Goal: Navigation & Orientation: Locate item on page

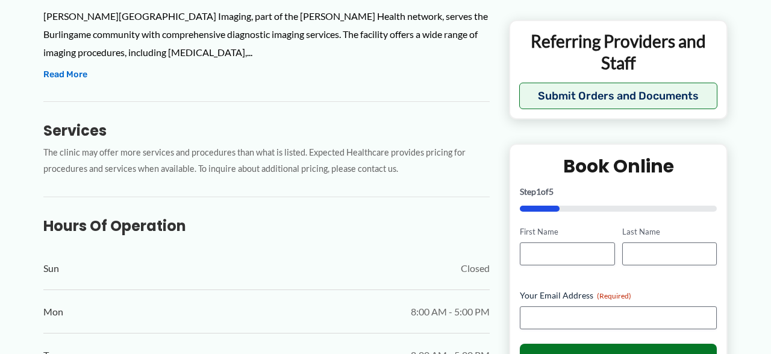
scroll to position [391, 0]
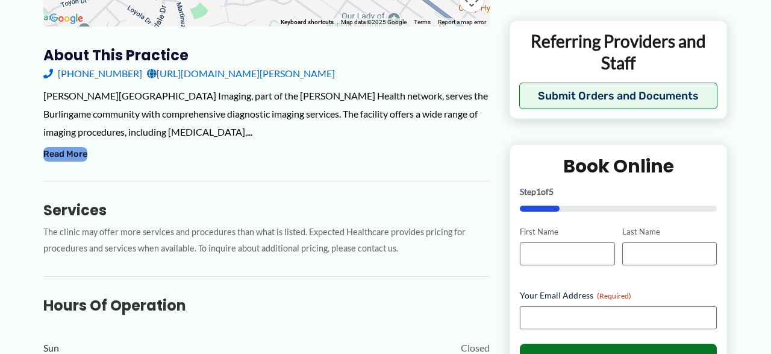
click at [60, 155] on button "Read More" at bounding box center [65, 154] width 44 height 14
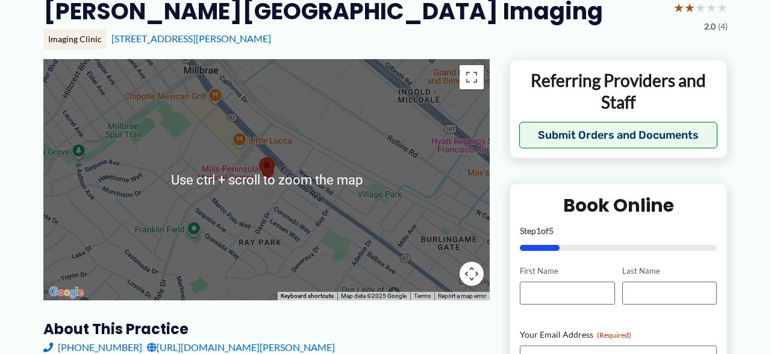
scroll to position [140, 0]
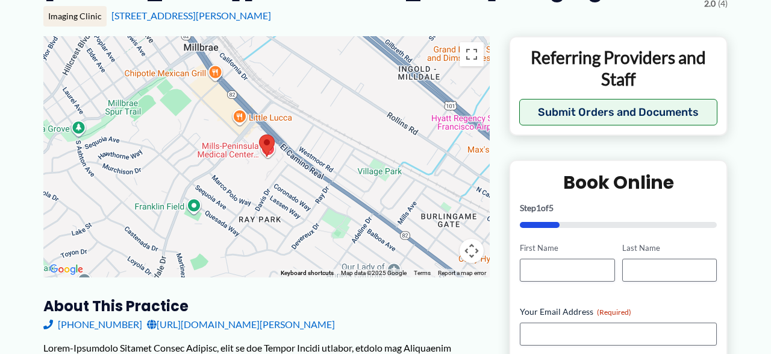
click at [468, 255] on button "Map camera controls" at bounding box center [472, 251] width 24 height 24
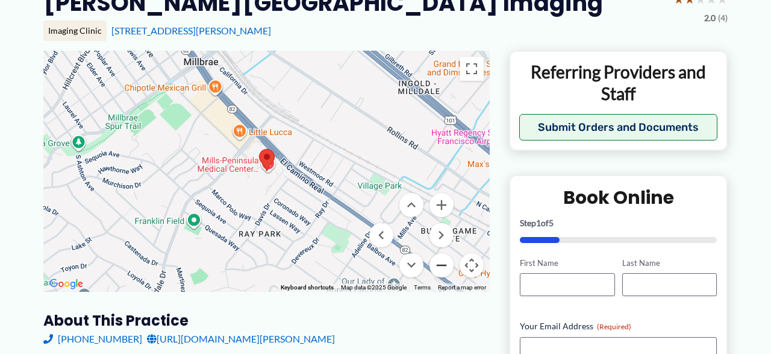
scroll to position [63, 0]
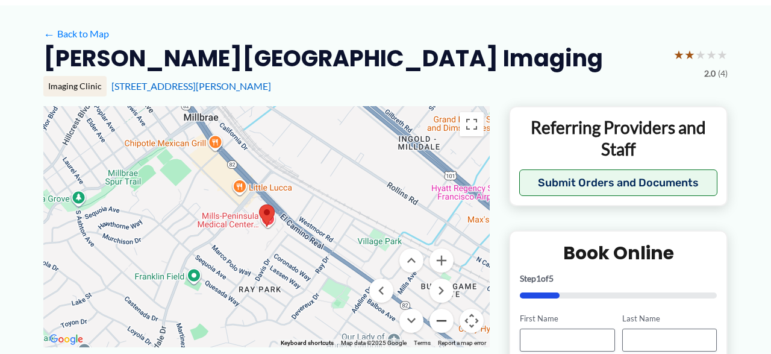
click at [441, 260] on menu at bounding box center [411, 290] width 84 height 84
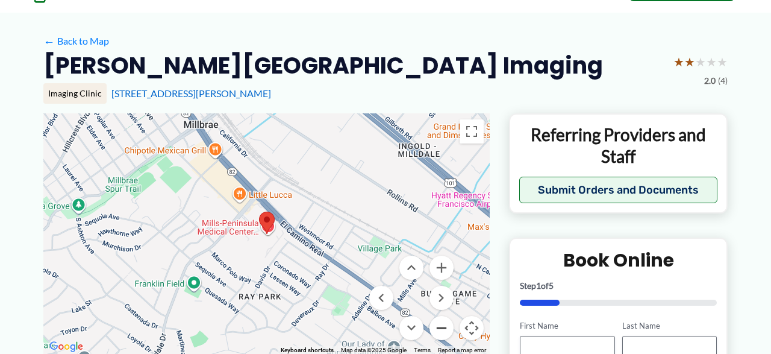
click at [435, 324] on button "Zoom out" at bounding box center [442, 328] width 24 height 24
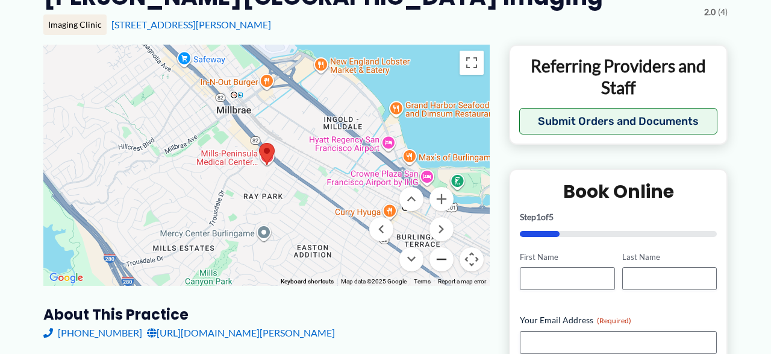
scroll to position [125, 0]
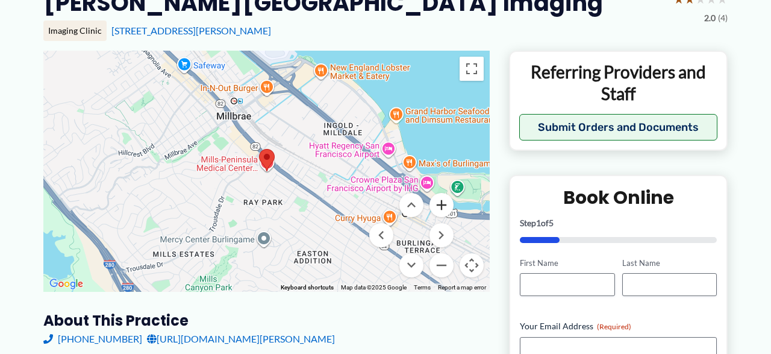
click at [445, 204] on button "Zoom in" at bounding box center [442, 205] width 24 height 24
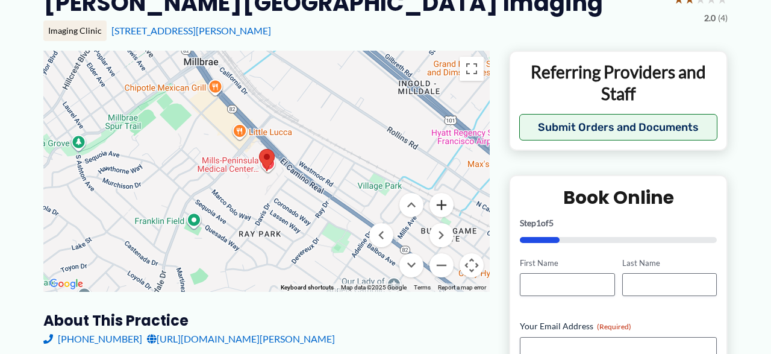
click at [440, 209] on button "Zoom in" at bounding box center [442, 205] width 24 height 24
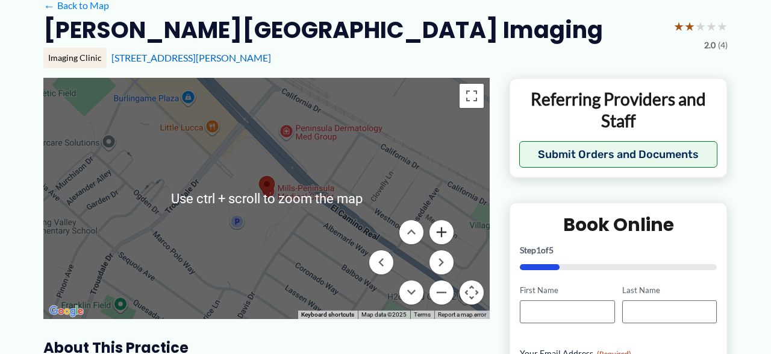
scroll to position [63, 0]
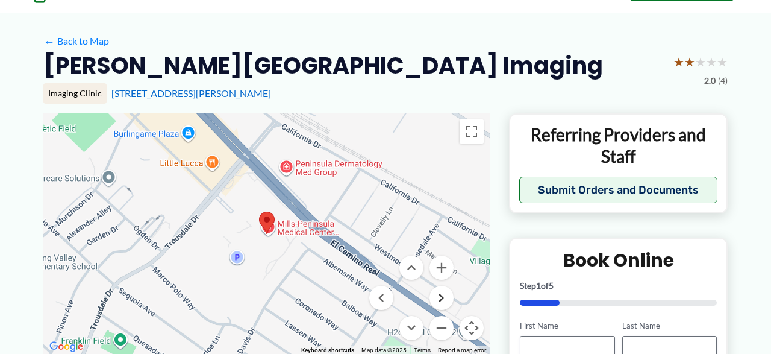
click at [444, 297] on button "Move right" at bounding box center [442, 298] width 24 height 24
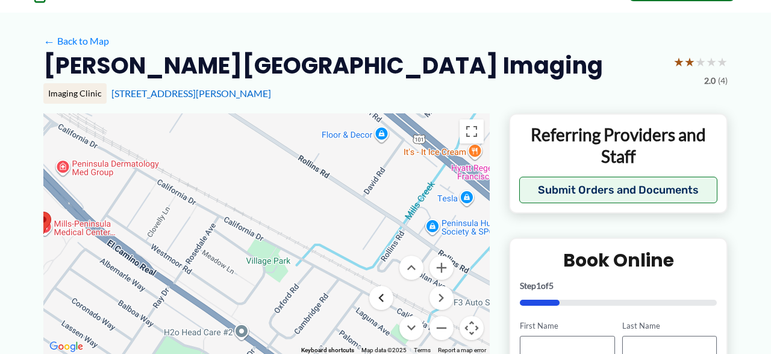
click at [385, 297] on button "Move left" at bounding box center [381, 298] width 24 height 24
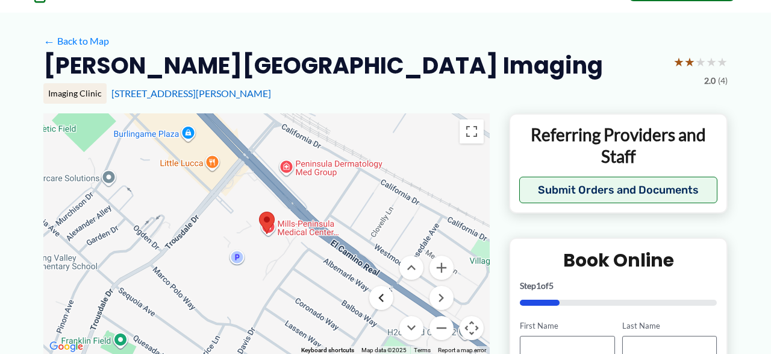
click at [385, 297] on button "Move left" at bounding box center [381, 298] width 24 height 24
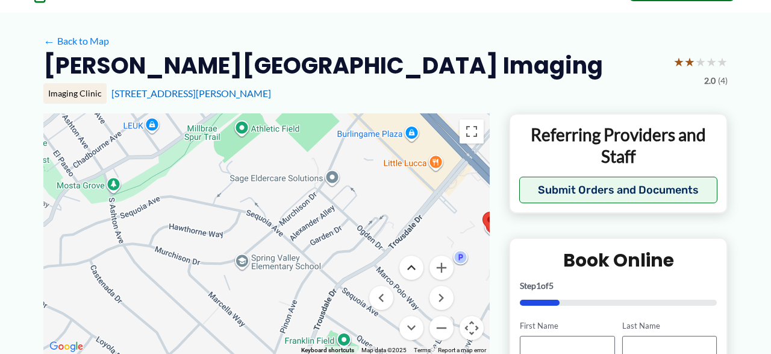
click at [412, 265] on button "Move up" at bounding box center [412, 268] width 24 height 24
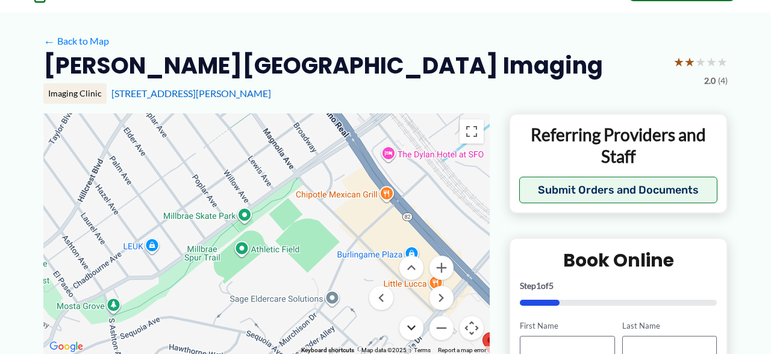
click at [412, 322] on button "Move down" at bounding box center [412, 328] width 24 height 24
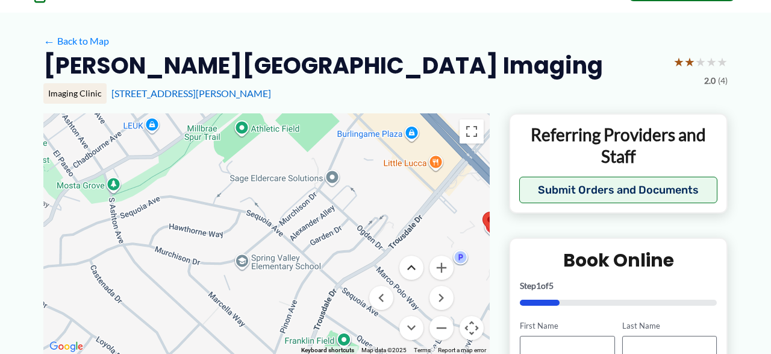
click at [412, 269] on button "Move up" at bounding box center [412, 268] width 24 height 24
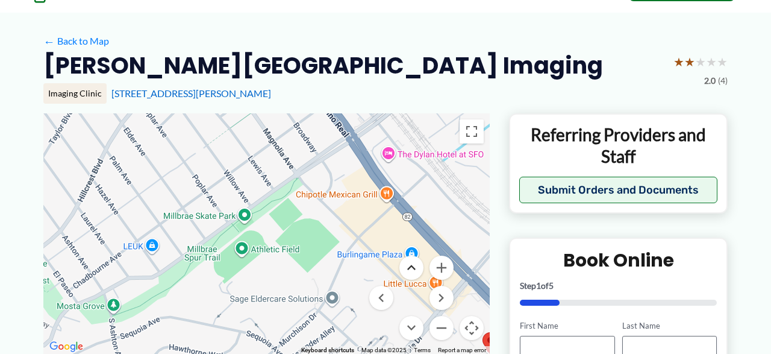
click at [412, 268] on button "Move up" at bounding box center [412, 268] width 24 height 24
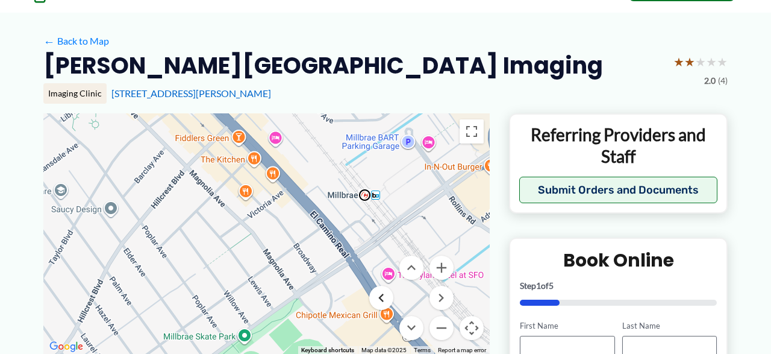
click at [384, 294] on button "Move left" at bounding box center [381, 298] width 24 height 24
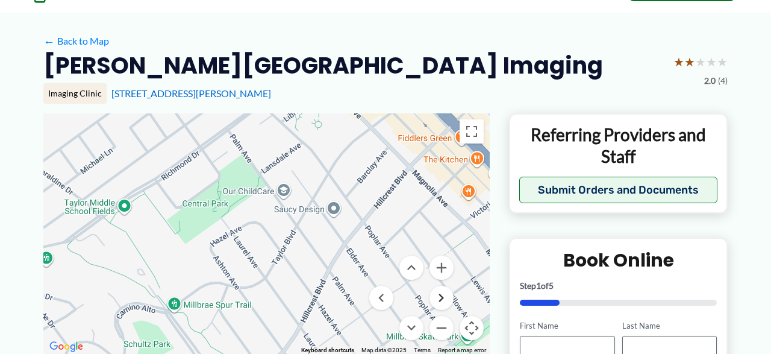
click at [447, 291] on button "Move right" at bounding box center [442, 298] width 24 height 24
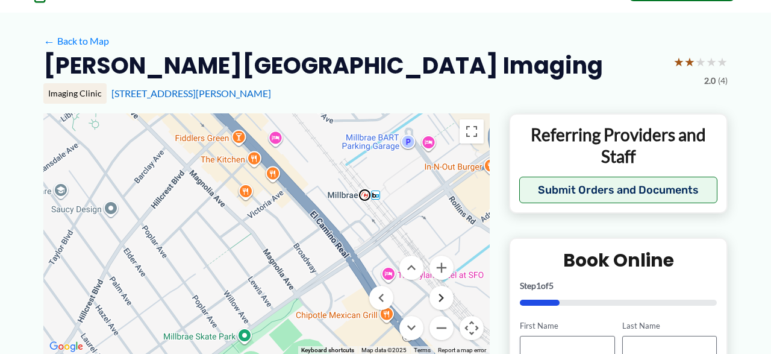
click at [447, 291] on button "Move right" at bounding box center [442, 298] width 24 height 24
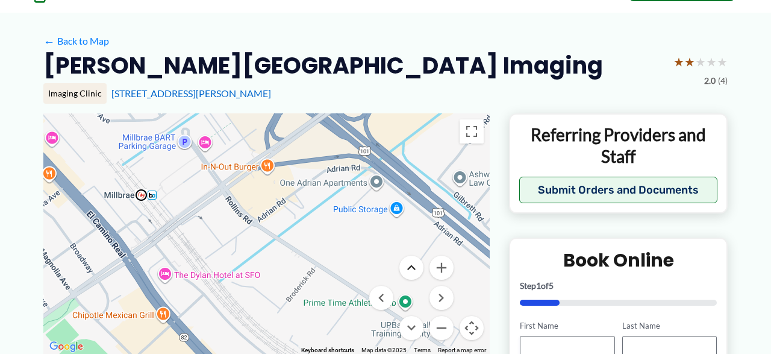
click at [412, 269] on button "Move up" at bounding box center [412, 268] width 24 height 24
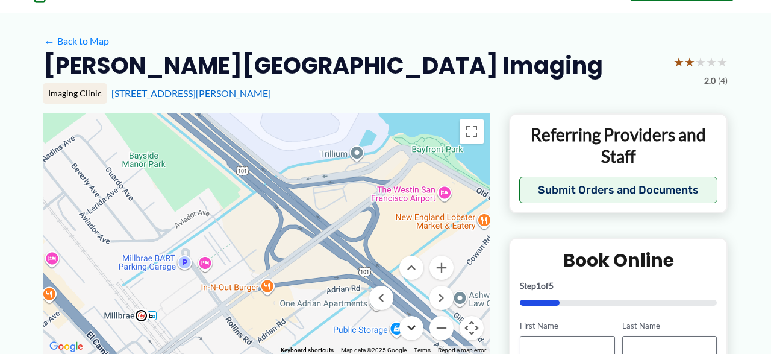
click at [414, 322] on button "Move down" at bounding box center [412, 328] width 24 height 24
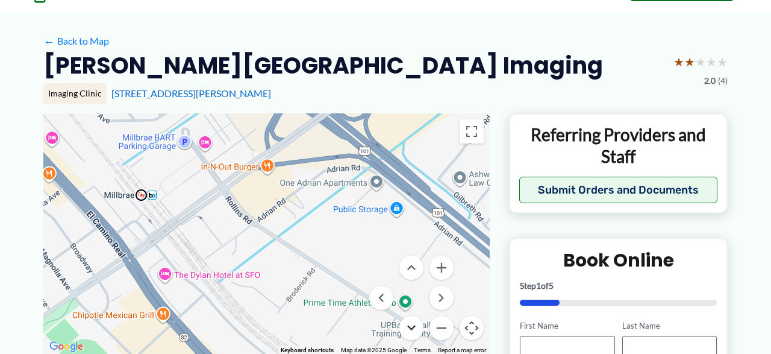
click at [414, 321] on button "Move down" at bounding box center [412, 328] width 24 height 24
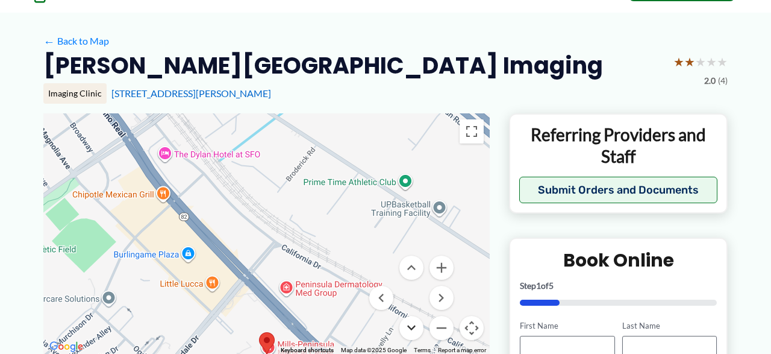
click at [414, 321] on button "Move down" at bounding box center [412, 328] width 24 height 24
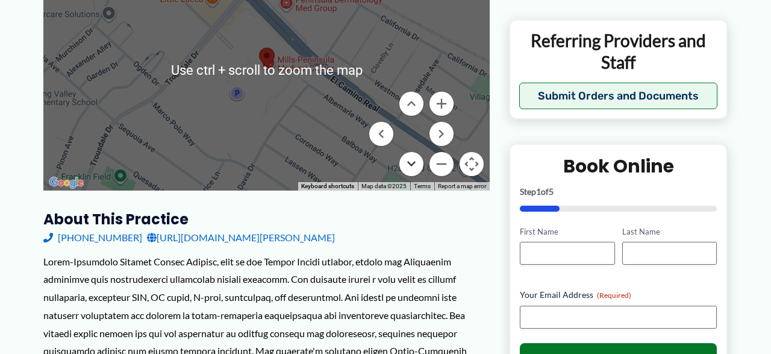
scroll to position [251, 0]
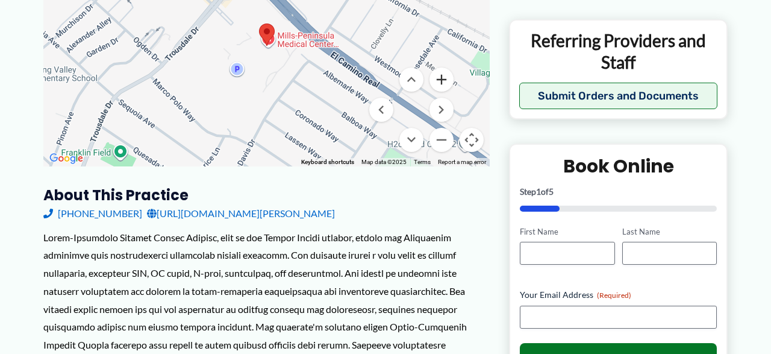
click at [438, 82] on button "Zoom in" at bounding box center [442, 79] width 24 height 24
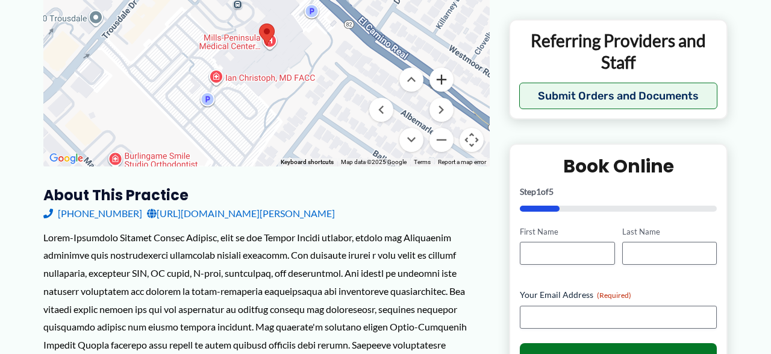
click at [438, 79] on button "Zoom in" at bounding box center [442, 79] width 24 height 24
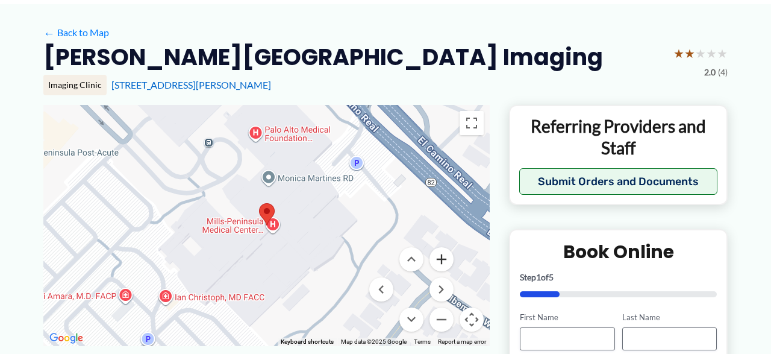
scroll to position [63, 0]
